Goal: Task Accomplishment & Management: Manage account settings

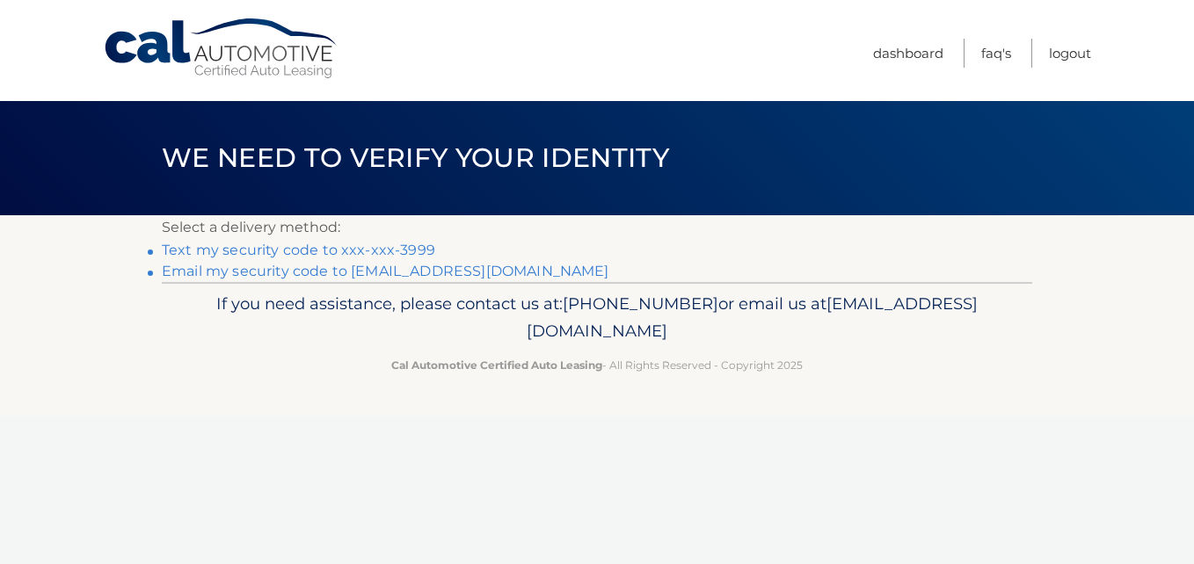
click at [395, 244] on link "Text my security code to xxx-xxx-3999" at bounding box center [298, 250] width 273 height 17
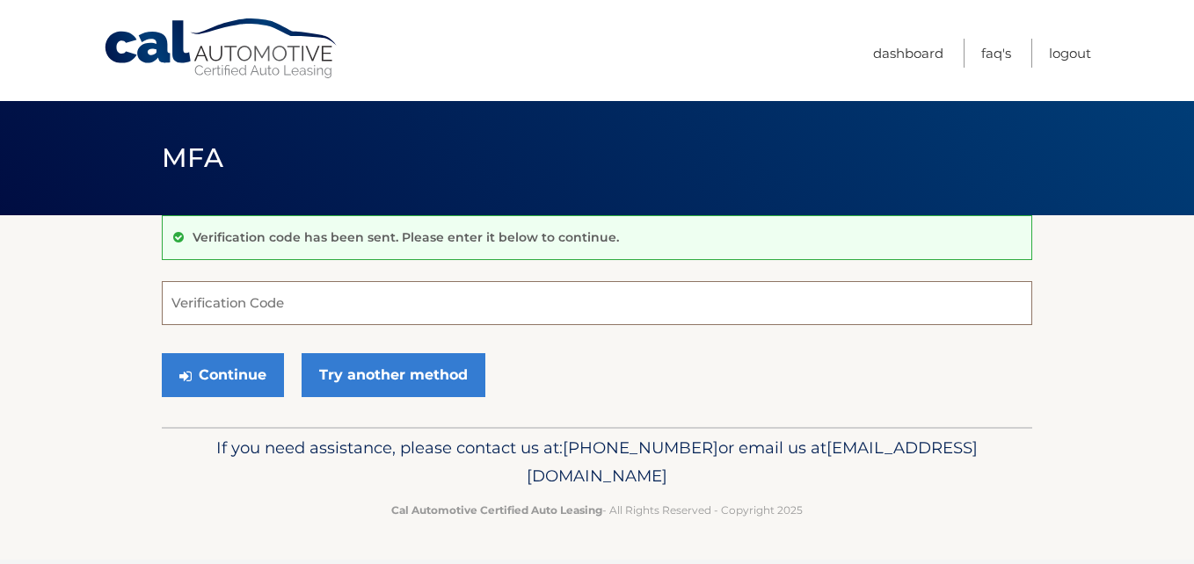
click at [402, 308] on input "Verification Code" at bounding box center [597, 303] width 870 height 44
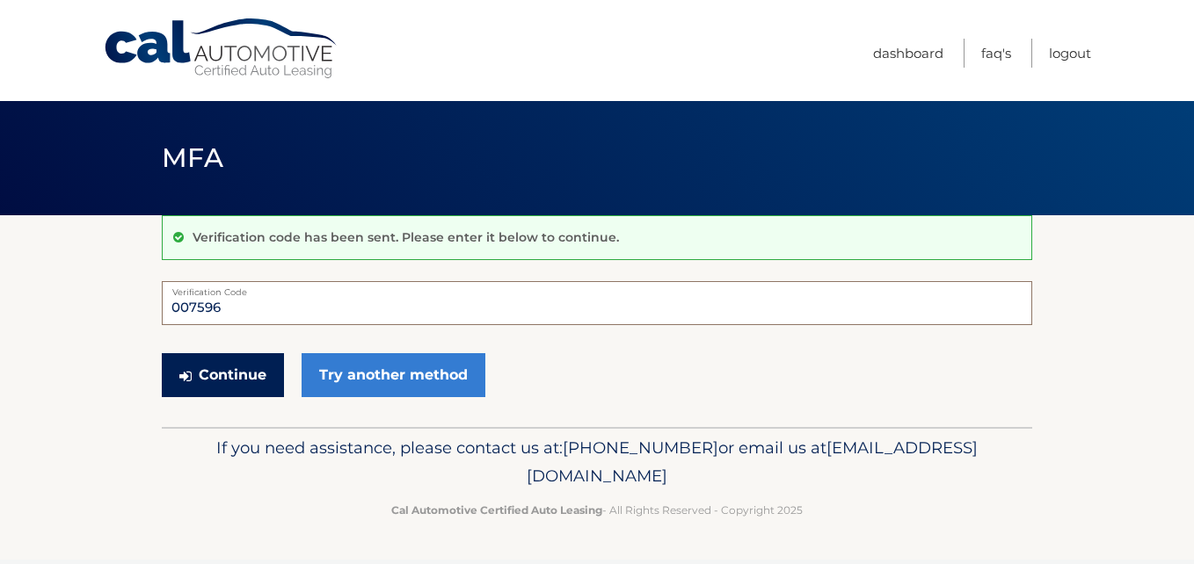
type input "007596"
click at [245, 373] on button "Continue" at bounding box center [223, 375] width 122 height 44
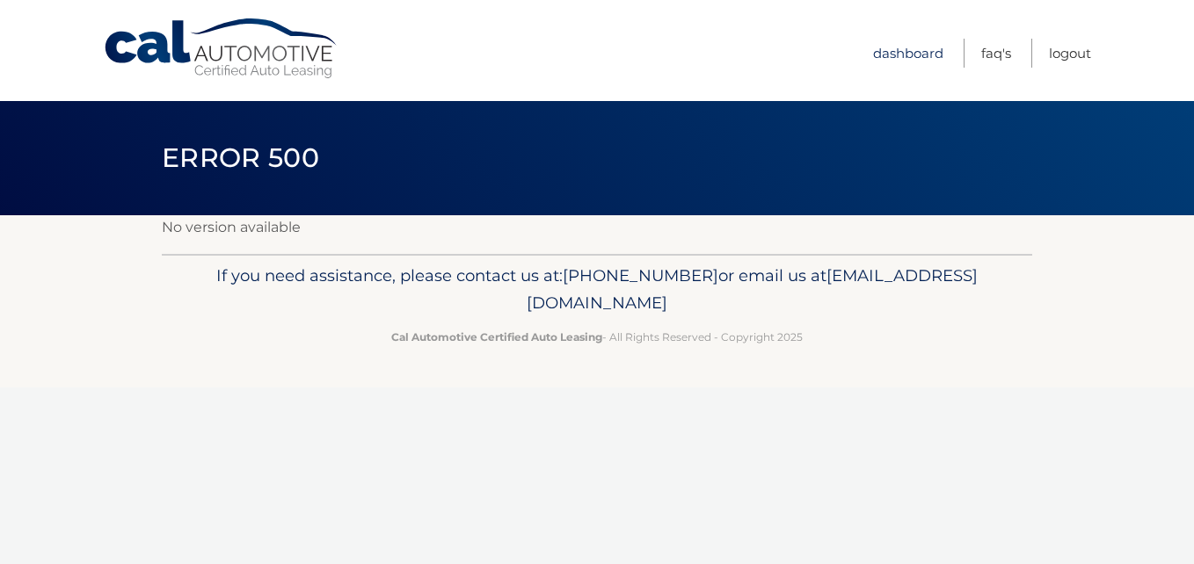
click at [923, 47] on link "Dashboard" at bounding box center [908, 53] width 70 height 29
